Goal: Navigation & Orientation: Understand site structure

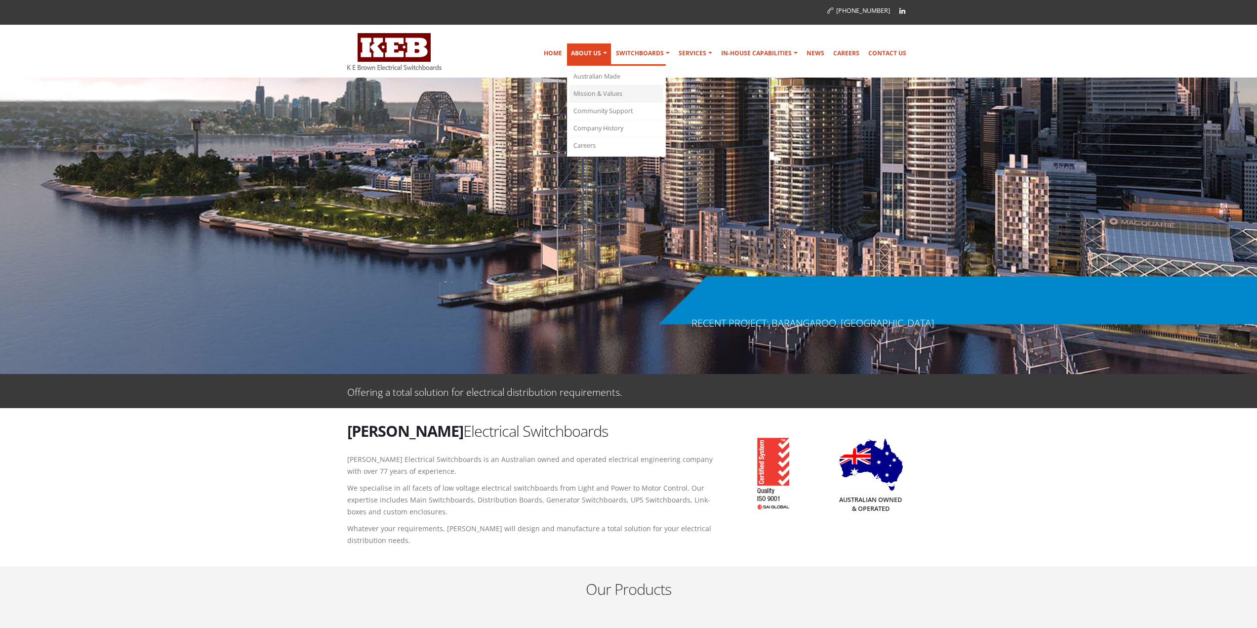
click at [599, 94] on link "Mission & Values" at bounding box center [616, 93] width 94 height 17
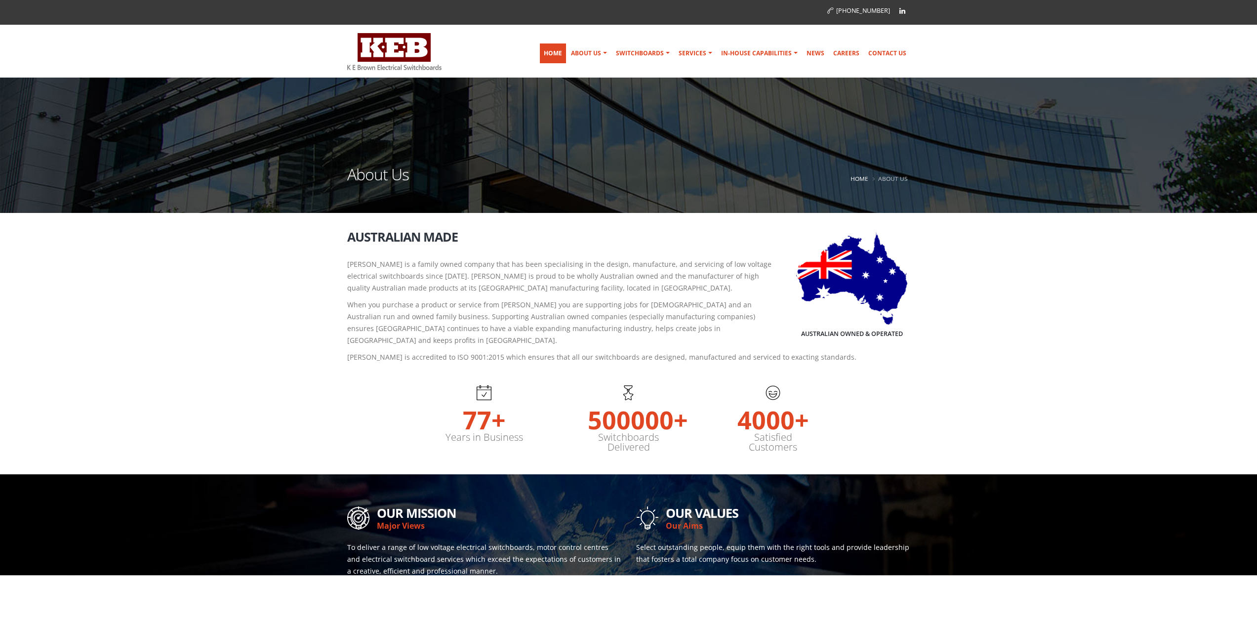
click at [559, 52] on link "Home" at bounding box center [553, 53] width 26 height 20
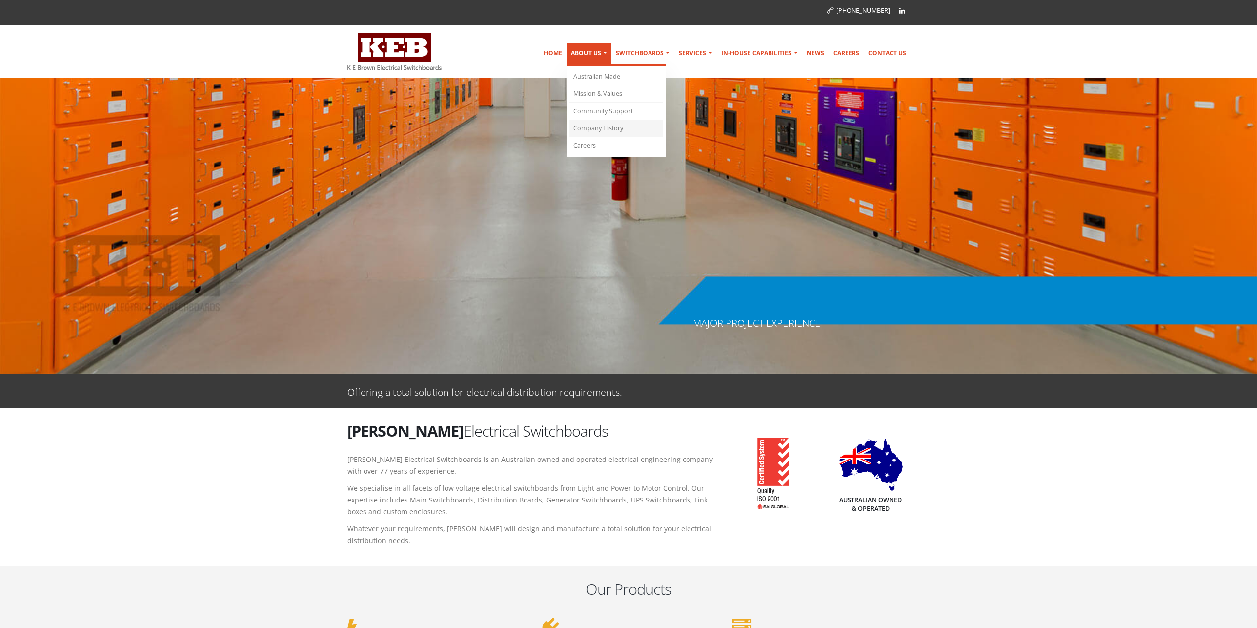
click at [599, 132] on link "Company History" at bounding box center [616, 128] width 94 height 17
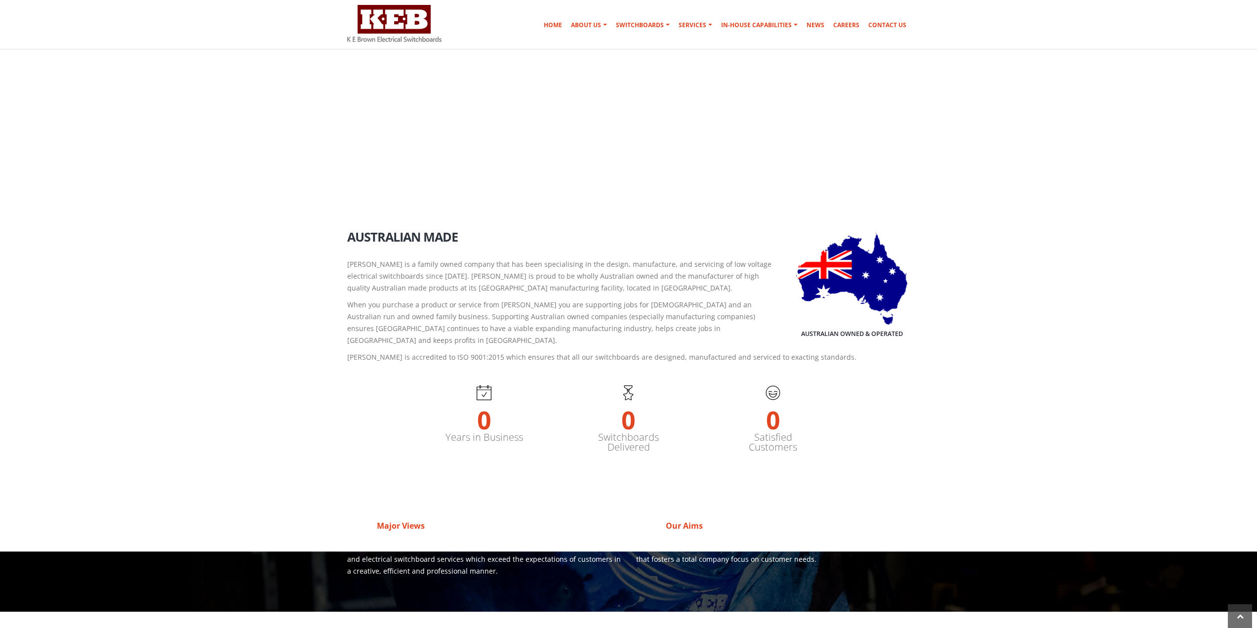
scroll to position [781, 0]
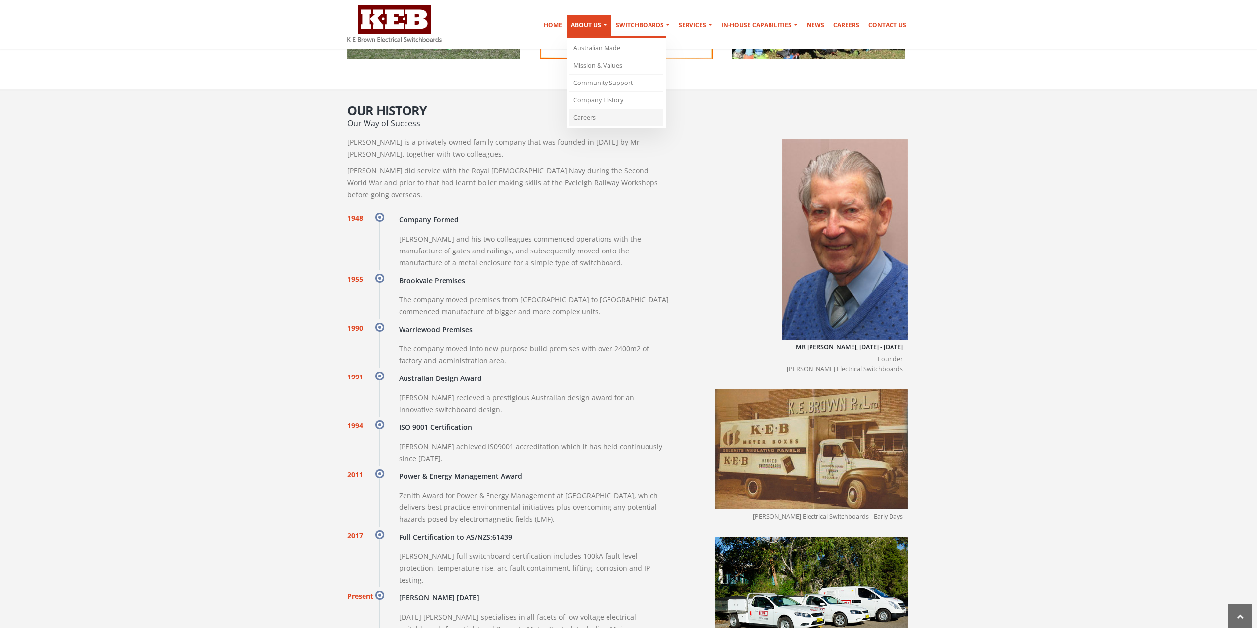
click at [597, 118] on link "Careers" at bounding box center [616, 117] width 94 height 17
